Goal: Information Seeking & Learning: Learn about a topic

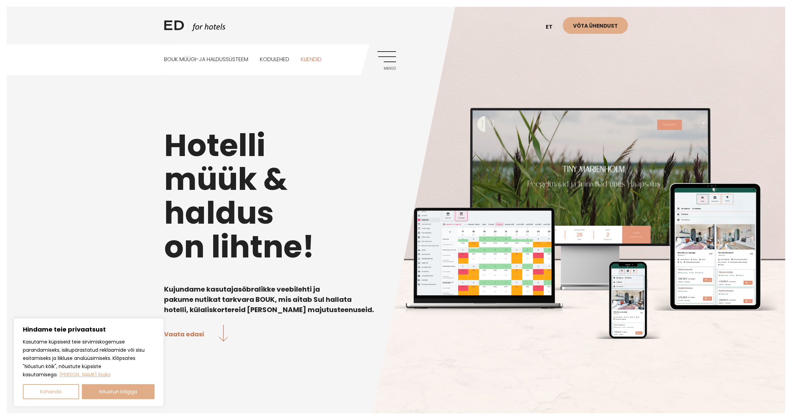
click at [322, 63] on link "Kliendid" at bounding box center [311, 59] width 21 height 30
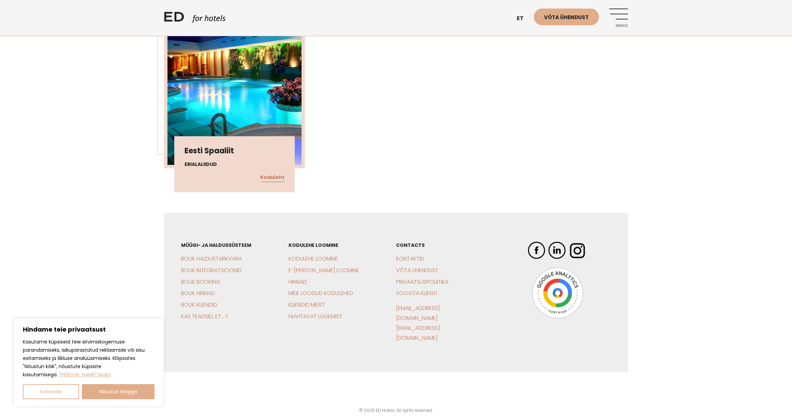
scroll to position [16742, 0]
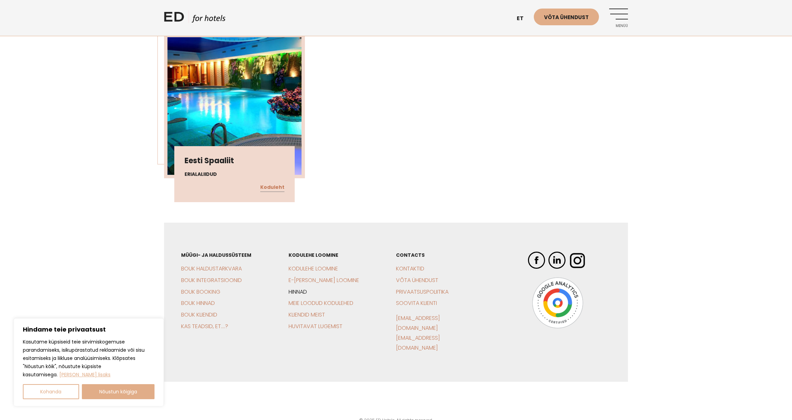
click at [295, 295] on link "Hinnad" at bounding box center [298, 292] width 18 height 8
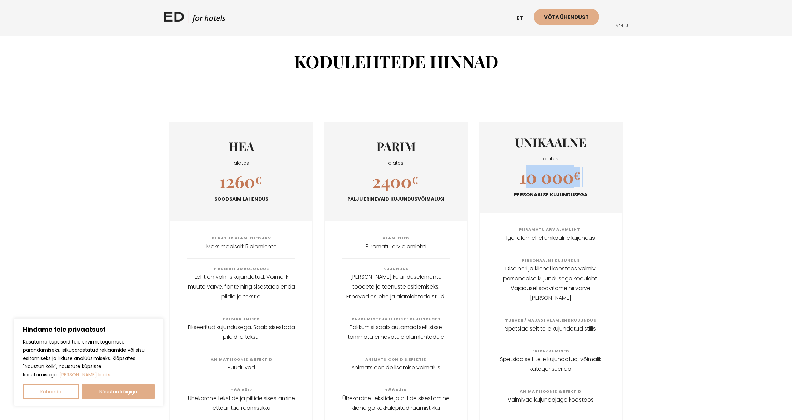
drag, startPoint x: 523, startPoint y: 183, endPoint x: 564, endPoint y: 188, distance: 40.9
click at [563, 188] on div "10 000 € Personaalse kujundusega" at bounding box center [551, 184] width 142 height 36
click at [567, 189] on div "10 000 € Personaalse kujundusega" at bounding box center [551, 184] width 142 height 36
drag, startPoint x: 285, startPoint y: 189, endPoint x: 300, endPoint y: 191, distance: 14.7
click at [300, 191] on div "1260 € Soodsaim lahendus" at bounding box center [241, 189] width 142 height 36
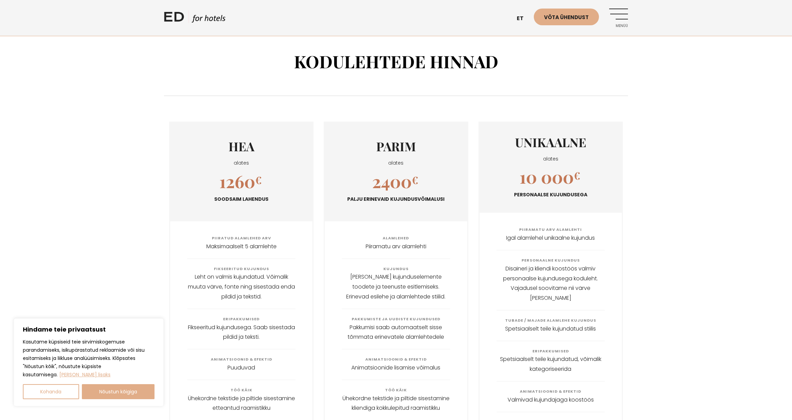
click at [262, 183] on div "1260 € Soodsaim lahendus" at bounding box center [241, 189] width 142 height 36
drag, startPoint x: 234, startPoint y: 184, endPoint x: 257, endPoint y: 183, distance: 22.9
click at [243, 183] on h2 "1260 €" at bounding box center [240, 181] width 42 height 20
drag, startPoint x: 248, startPoint y: 184, endPoint x: 258, endPoint y: 185, distance: 9.9
click at [257, 185] on h2 "1260 €" at bounding box center [240, 181] width 42 height 20
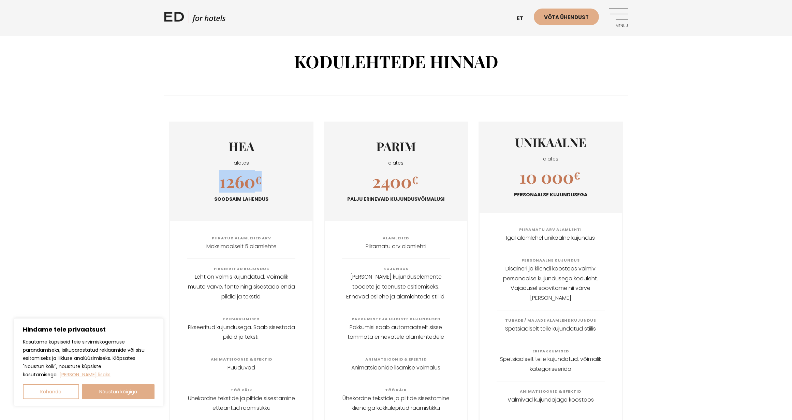
drag, startPoint x: 220, startPoint y: 181, endPoint x: 284, endPoint y: 183, distance: 63.8
click at [286, 182] on div "1260 € Soodsaim lahendus" at bounding box center [241, 189] width 142 height 36
click at [248, 182] on h2 "1260 €" at bounding box center [240, 181] width 42 height 20
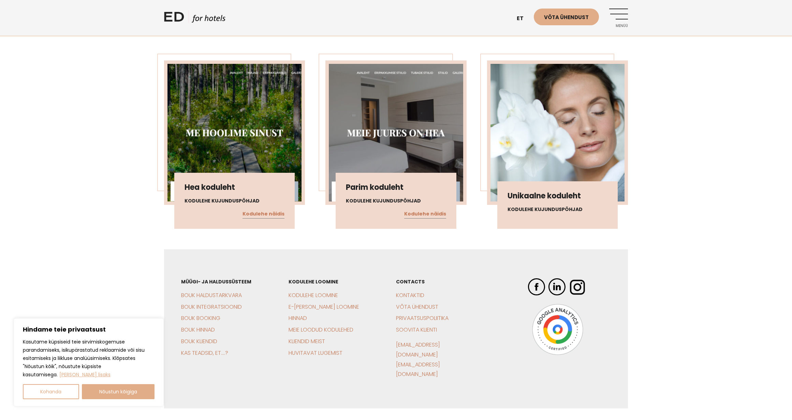
scroll to position [627, 0]
